Goal: Task Accomplishment & Management: Manage account settings

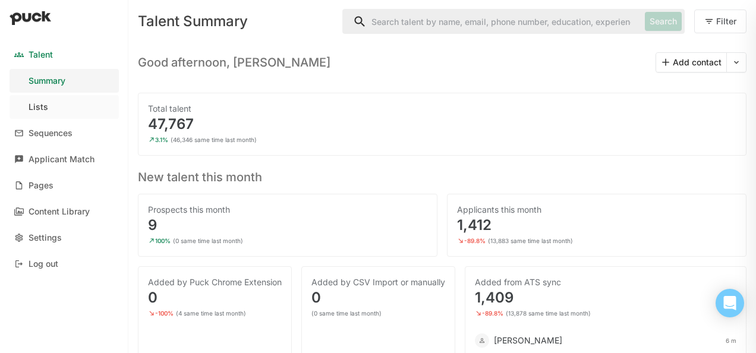
click at [49, 108] on link "Lists" at bounding box center [64, 107] width 109 height 24
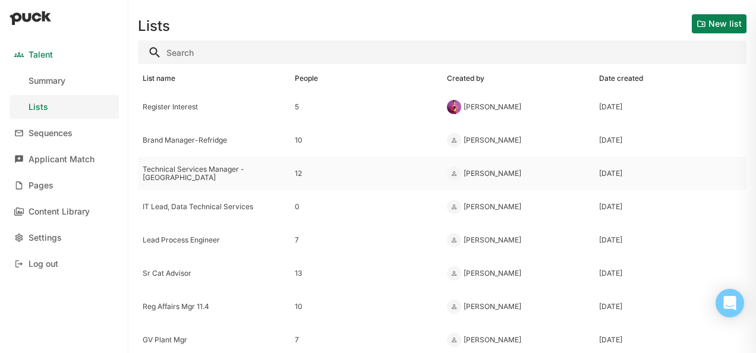
click at [211, 174] on div "Technical Services Manager - Lawton" at bounding box center [214, 173] width 143 height 17
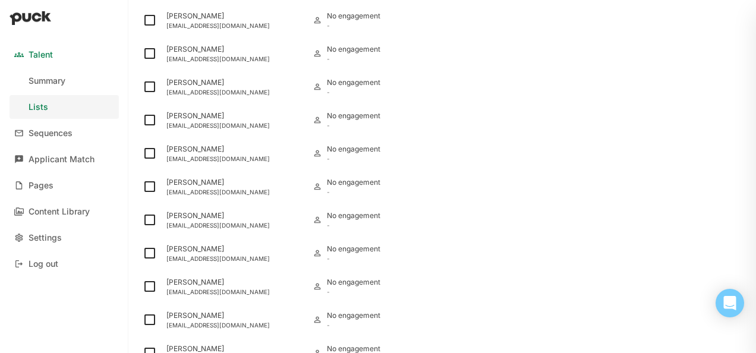
scroll to position [216, 0]
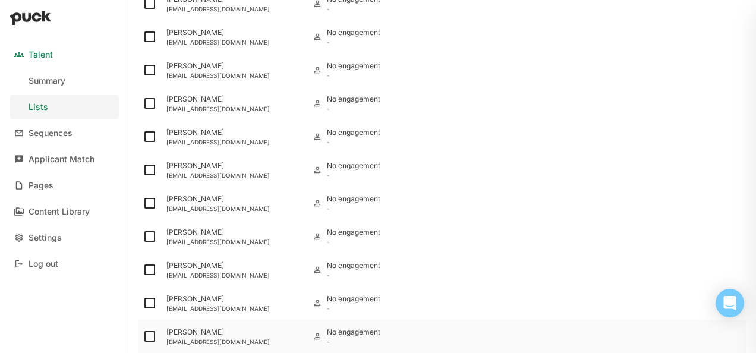
click at [185, 336] on div "Stephen Weber sjweber77@comcast.net" at bounding box center [235, 336] width 146 height 33
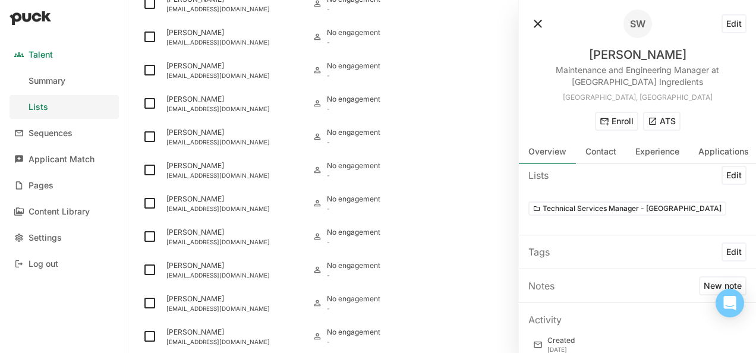
click at [541, 18] on button at bounding box center [537, 23] width 19 height 19
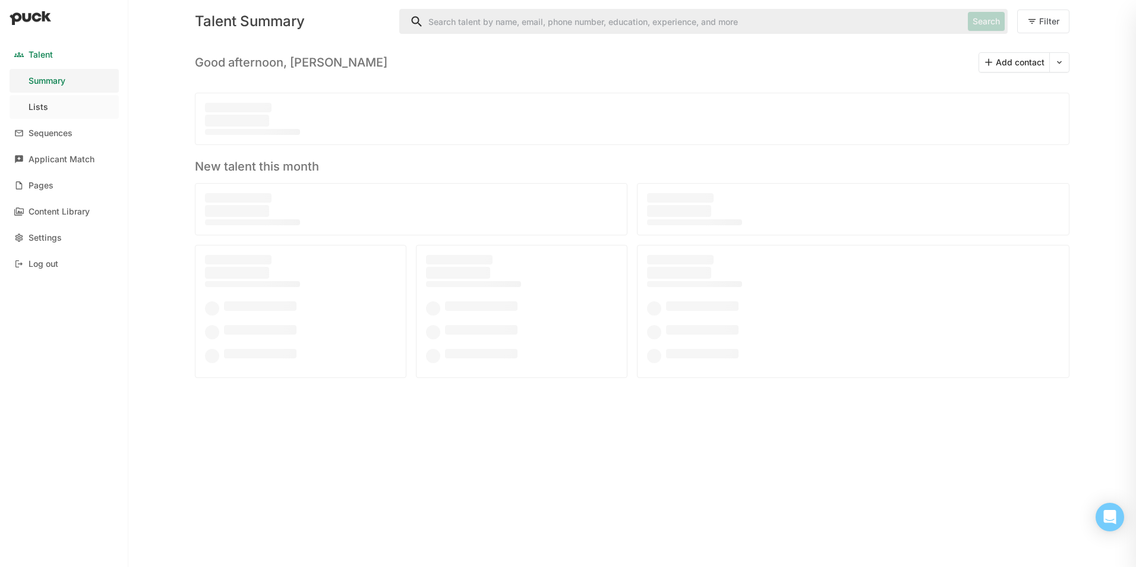
click at [46, 107] on div "Lists" at bounding box center [39, 107] width 20 height 10
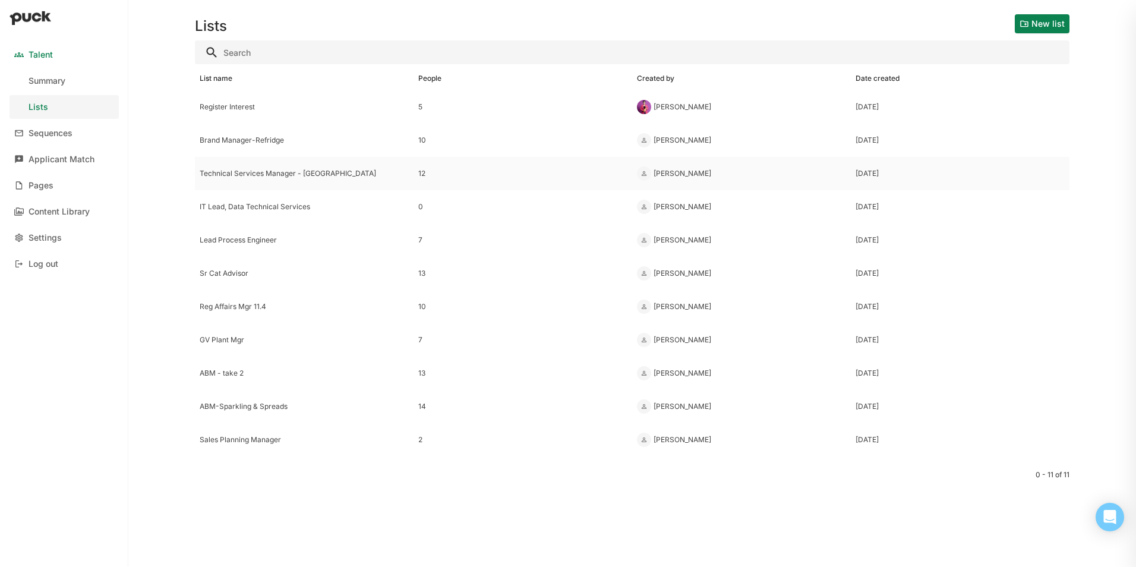
click at [421, 172] on div "12" at bounding box center [522, 173] width 209 height 8
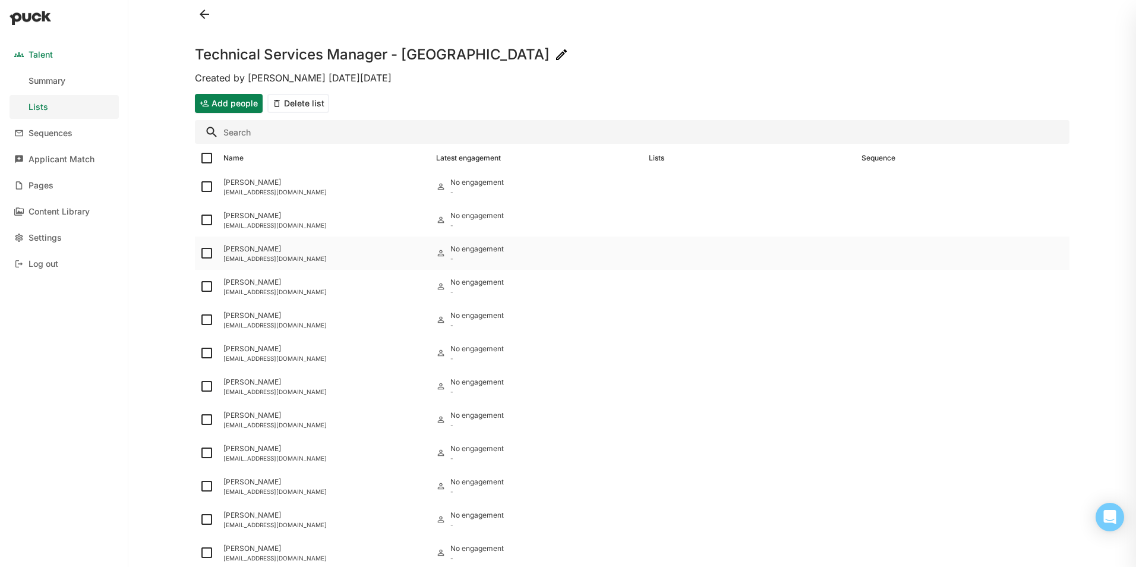
scroll to position [2, 0]
click at [260, 546] on div "[PERSON_NAME]" at bounding box center [324, 546] width 203 height 8
